Goal: Information Seeking & Learning: Learn about a topic

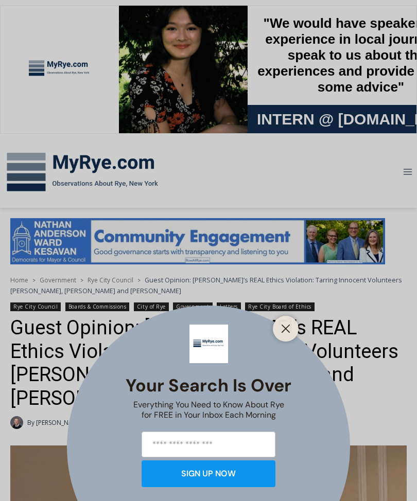
click at [291, 332] on button "Close" at bounding box center [285, 329] width 14 height 14
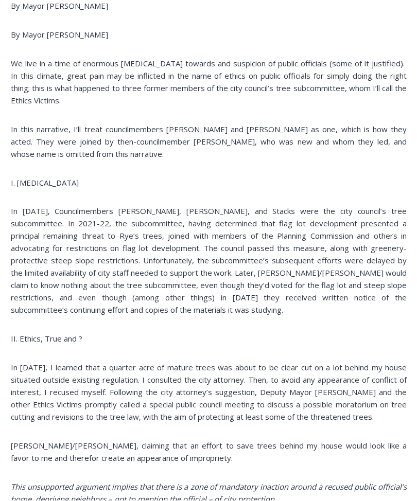
scroll to position [860, 0]
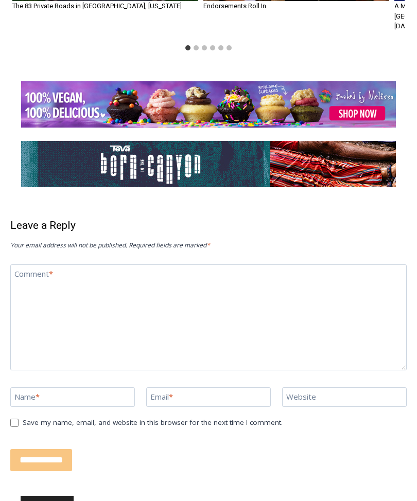
scroll to position [2607, 0]
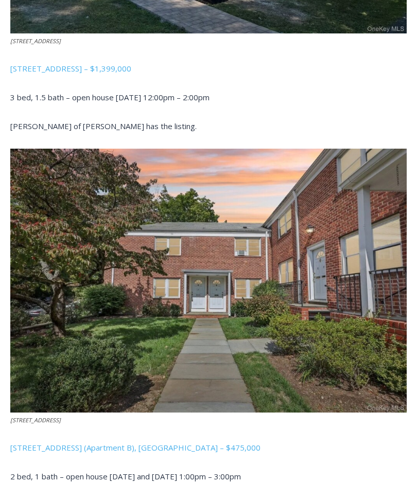
scroll to position [754, 0]
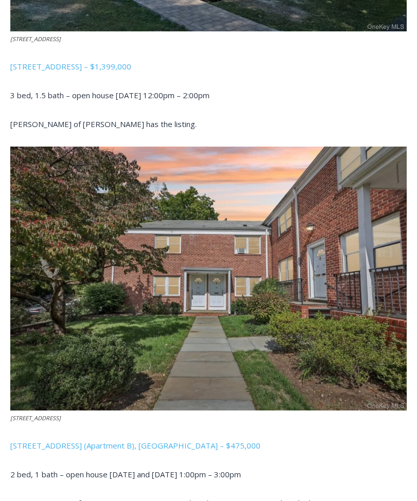
click at [181, 442] on link "[STREET_ADDRESS] (Apartment B), [GEOGRAPHIC_DATA] – $475,000" at bounding box center [135, 446] width 250 height 10
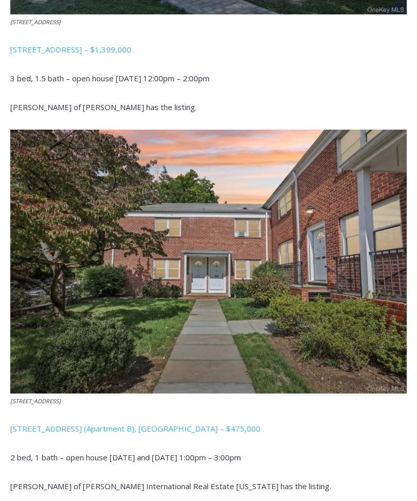
scroll to position [771, 0]
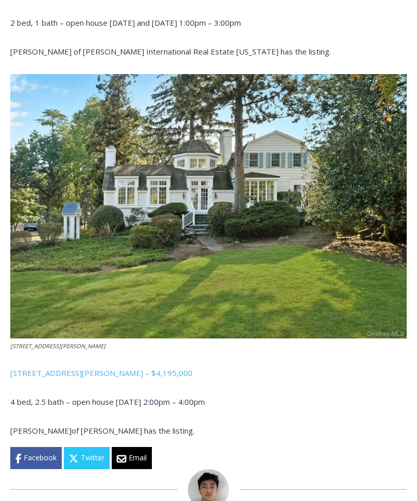
scroll to position [1206, 0]
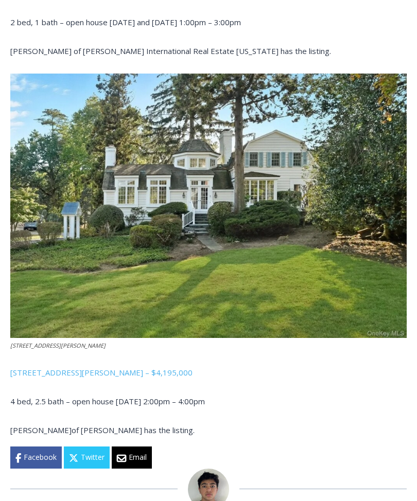
click at [34, 371] on link "162 Kirby Lane, Rye – $4,195,000" at bounding box center [101, 373] width 182 height 10
